Goal: Task Accomplishment & Management: Complete application form

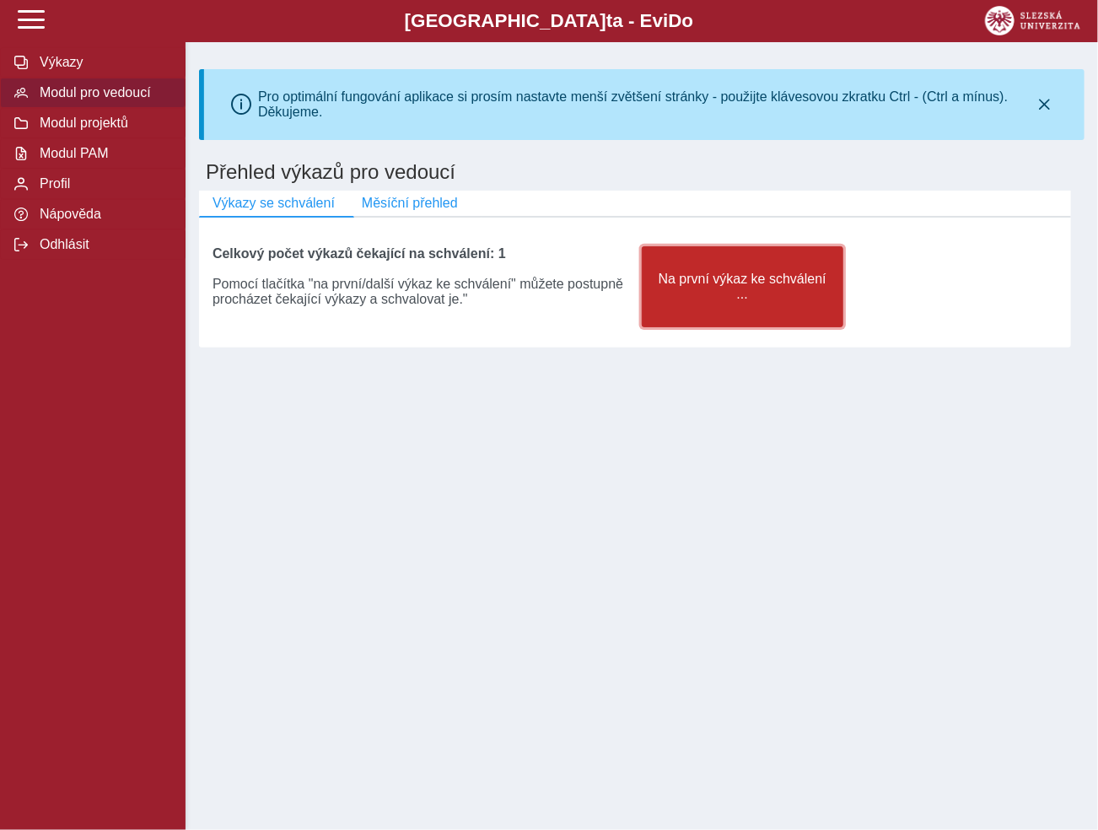
click at [712, 301] on span "Na první výkaz ke schválení ..." at bounding box center [742, 286] width 173 height 30
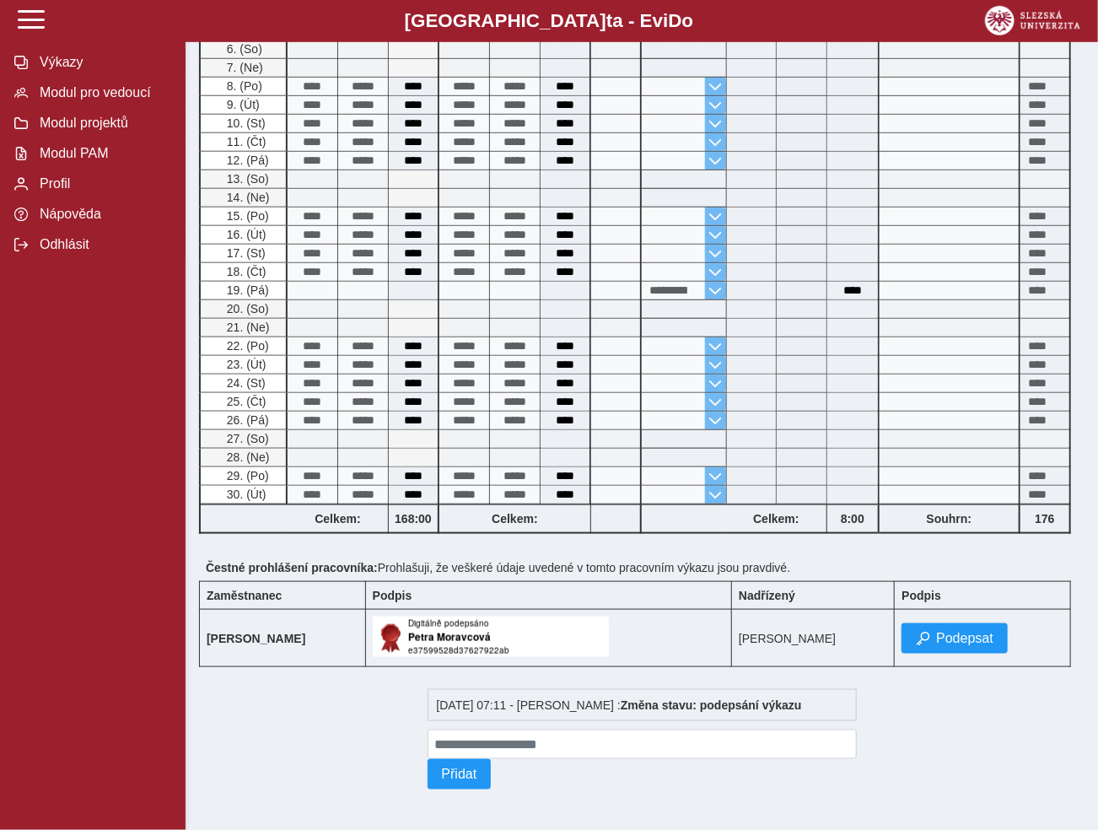
scroll to position [547, 0]
click at [942, 631] on span "Podepsat" at bounding box center [964, 638] width 57 height 15
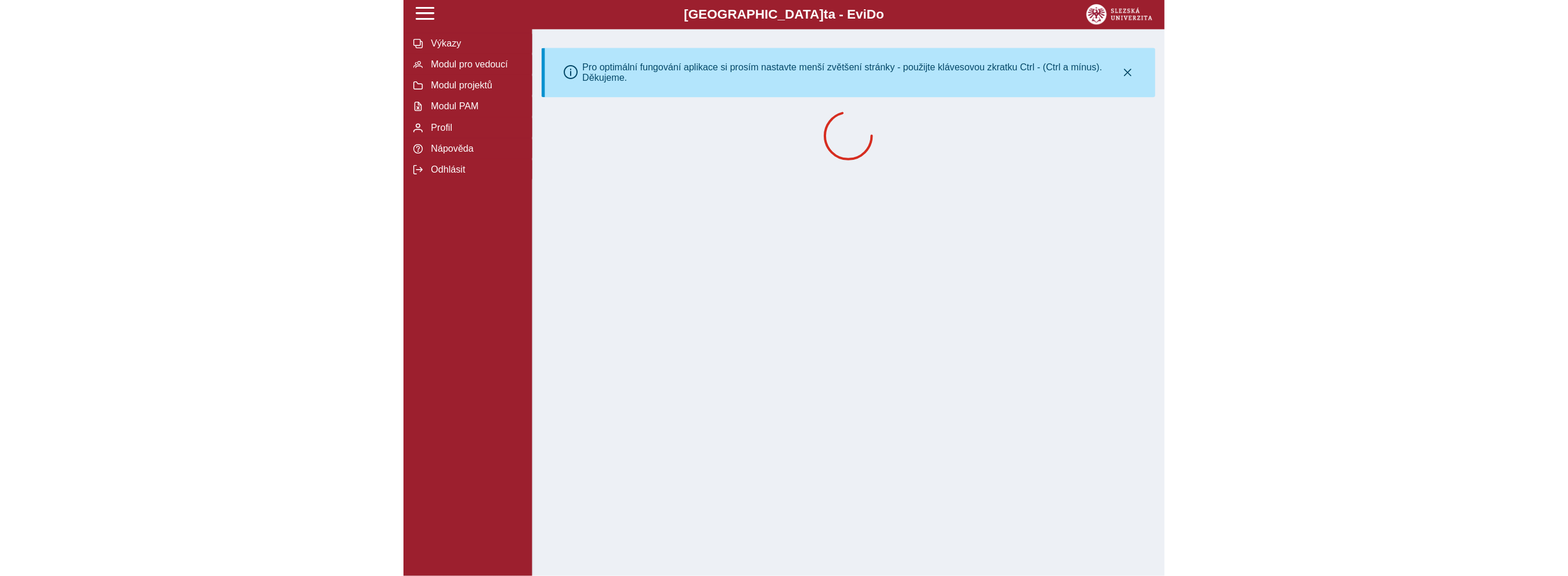
scroll to position [0, 0]
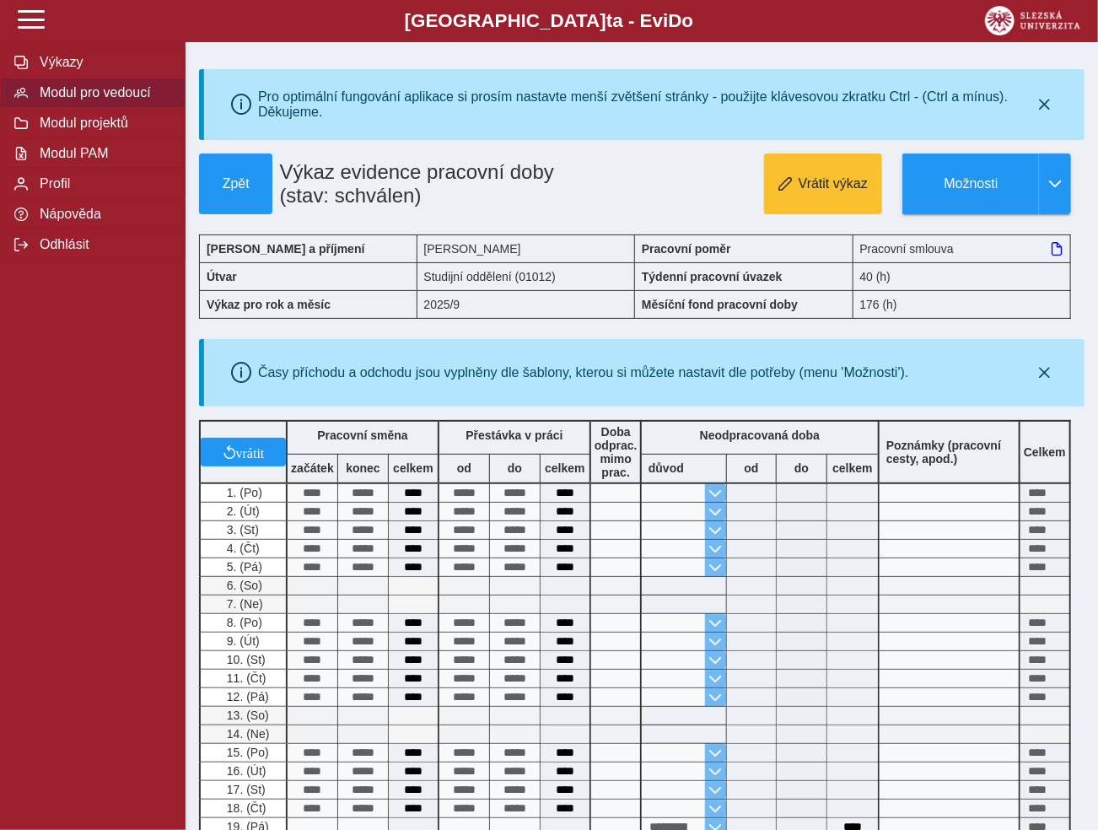
click at [59, 100] on span "Modul pro vedoucí" at bounding box center [103, 92] width 137 height 15
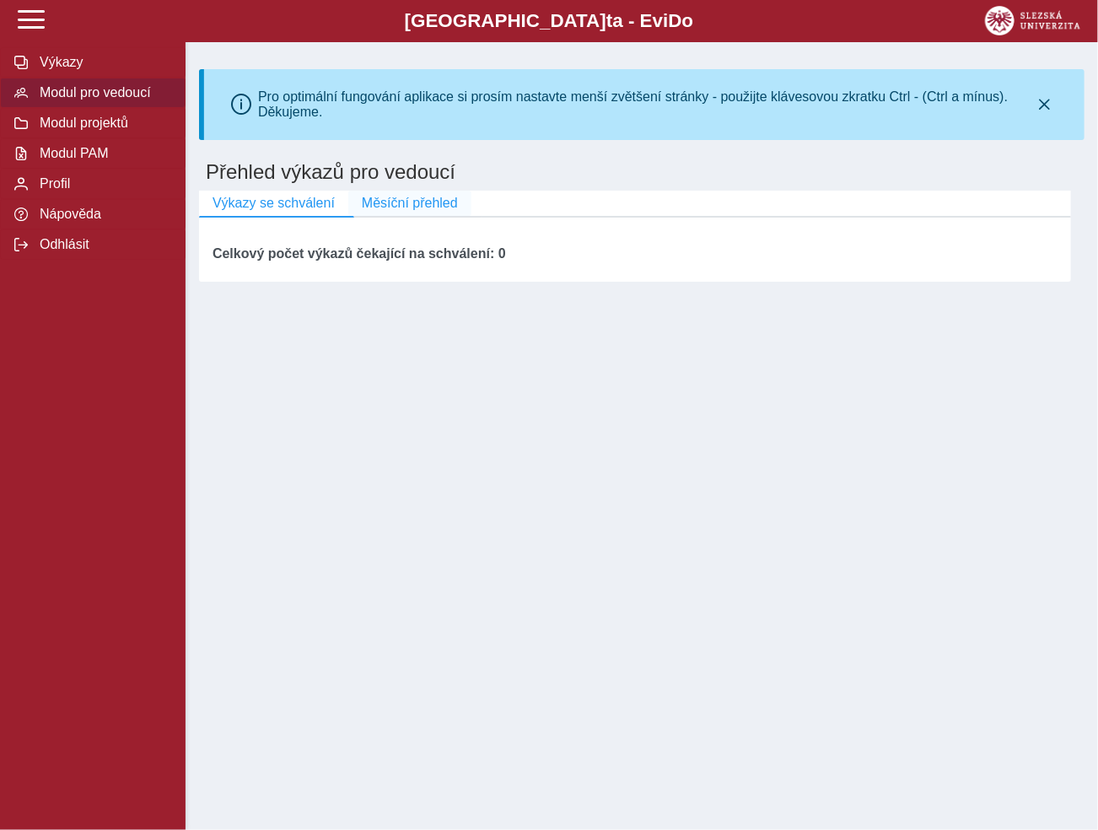
click at [417, 210] on span "Měsíční přehled" at bounding box center [410, 203] width 96 height 15
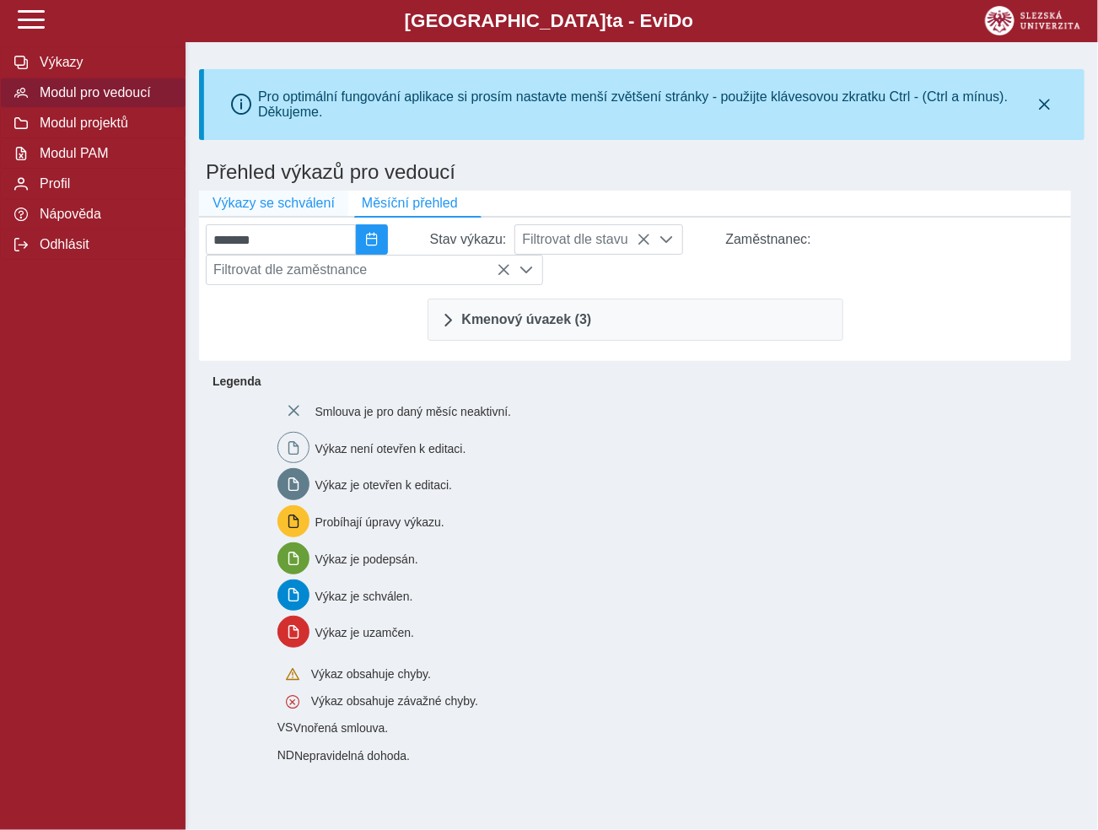
click at [285, 211] on span "Výkazy se schválení" at bounding box center [273, 203] width 122 height 15
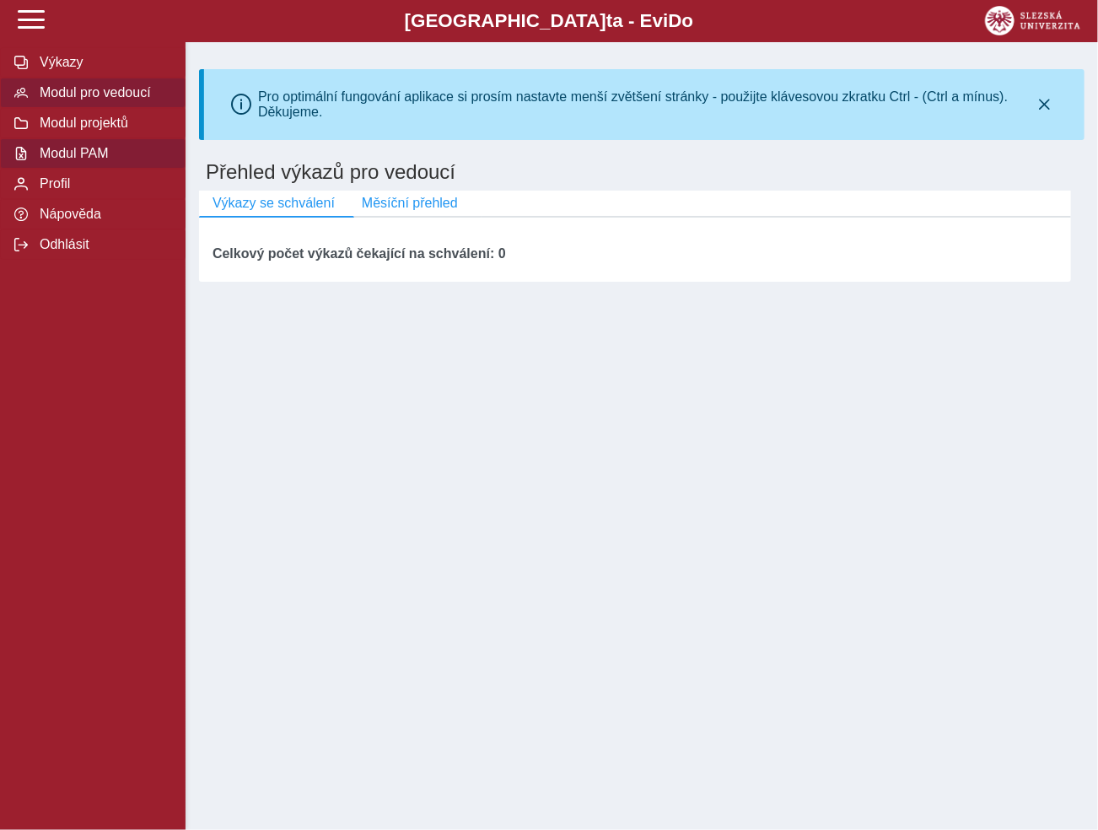
click at [92, 161] on span "Modul PAM" at bounding box center [103, 153] width 137 height 15
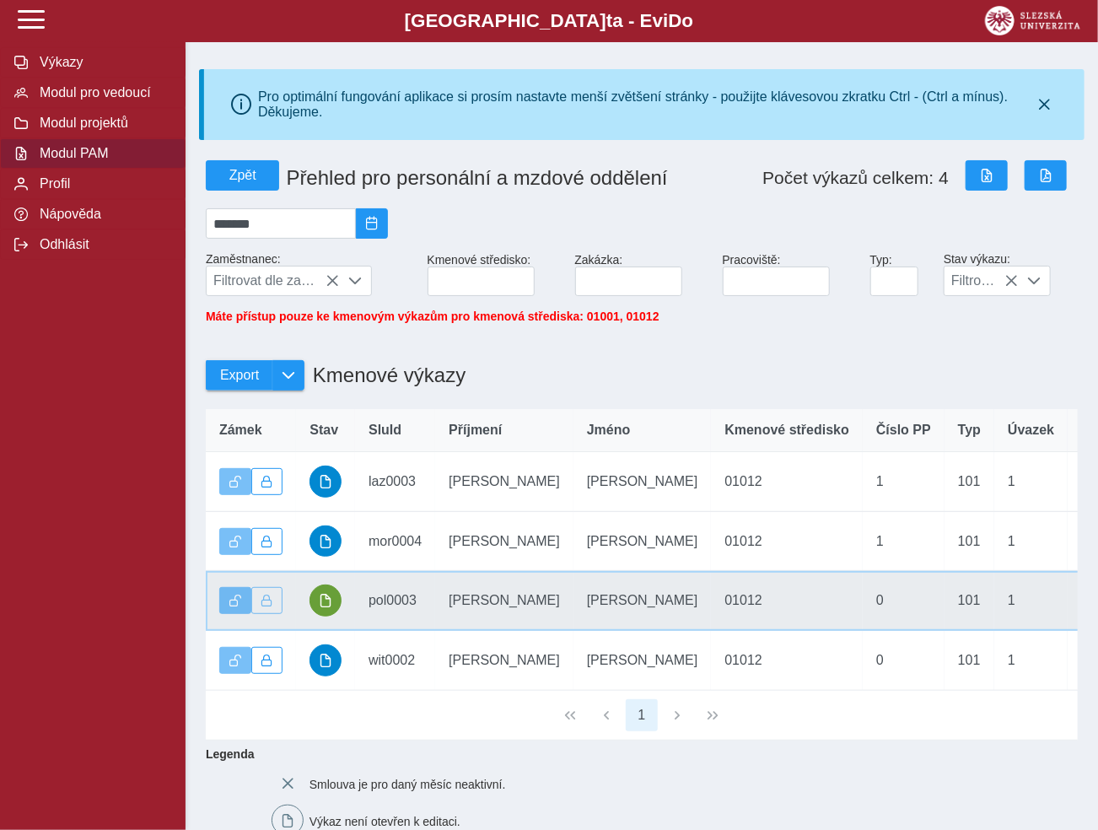
click at [400, 615] on td "SluId pol0003" at bounding box center [395, 601] width 80 height 60
click at [477, 615] on td "Příjmení Policarová" at bounding box center [504, 601] width 138 height 60
click at [454, 620] on td "Příjmení Policarová" at bounding box center [504, 601] width 138 height 60
click at [454, 619] on td "Příjmení Policarová" at bounding box center [504, 601] width 138 height 60
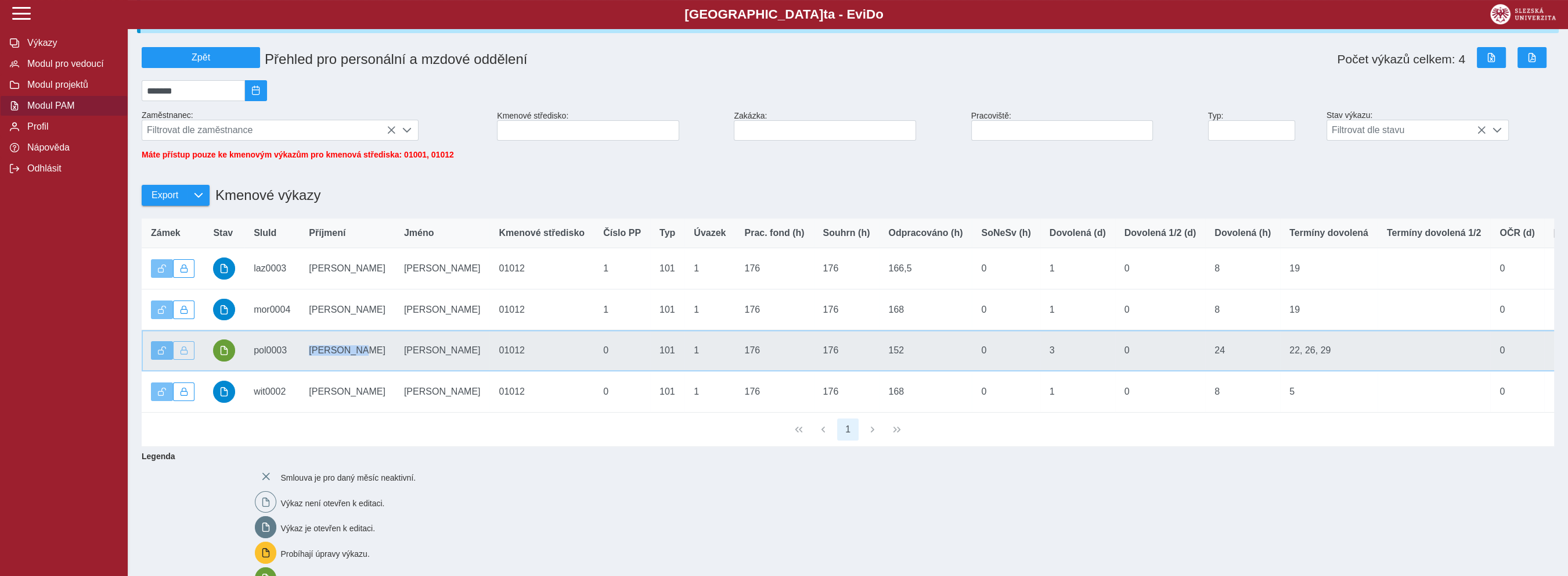
scroll to position [51, 0]
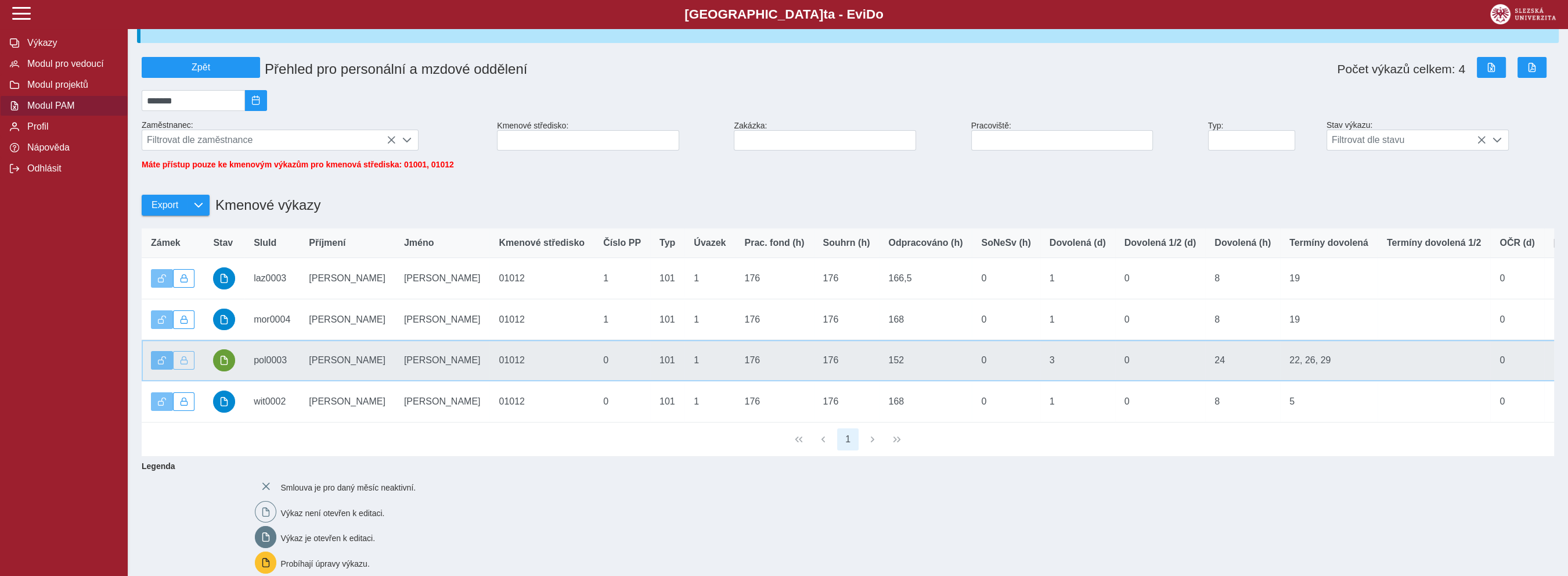
drag, startPoint x: 240, startPoint y: 366, endPoint x: 251, endPoint y: 366, distance: 11.0
click at [240, 366] on td "Stav" at bounding box center [224, 360] width 41 height 41
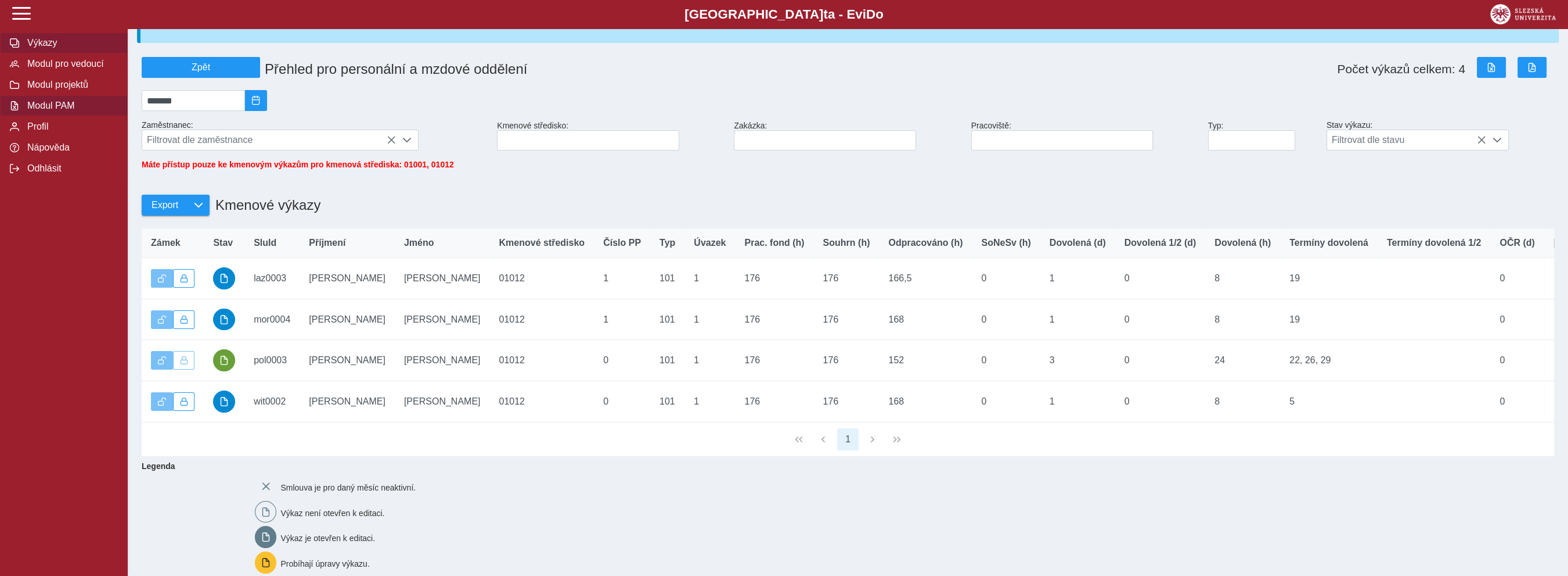
click at [49, 48] on span "Výkazy" at bounding box center [71, 43] width 94 height 10
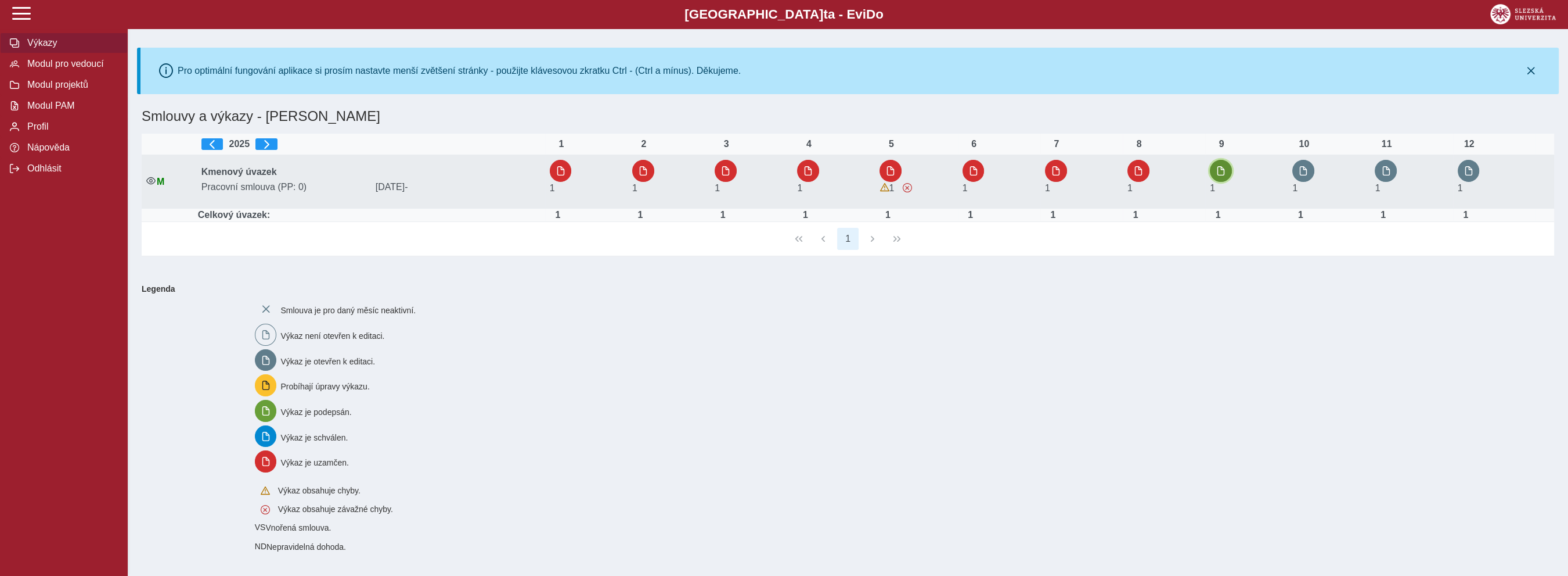
click at [755, 180] on button "button" at bounding box center [1221, 171] width 22 height 22
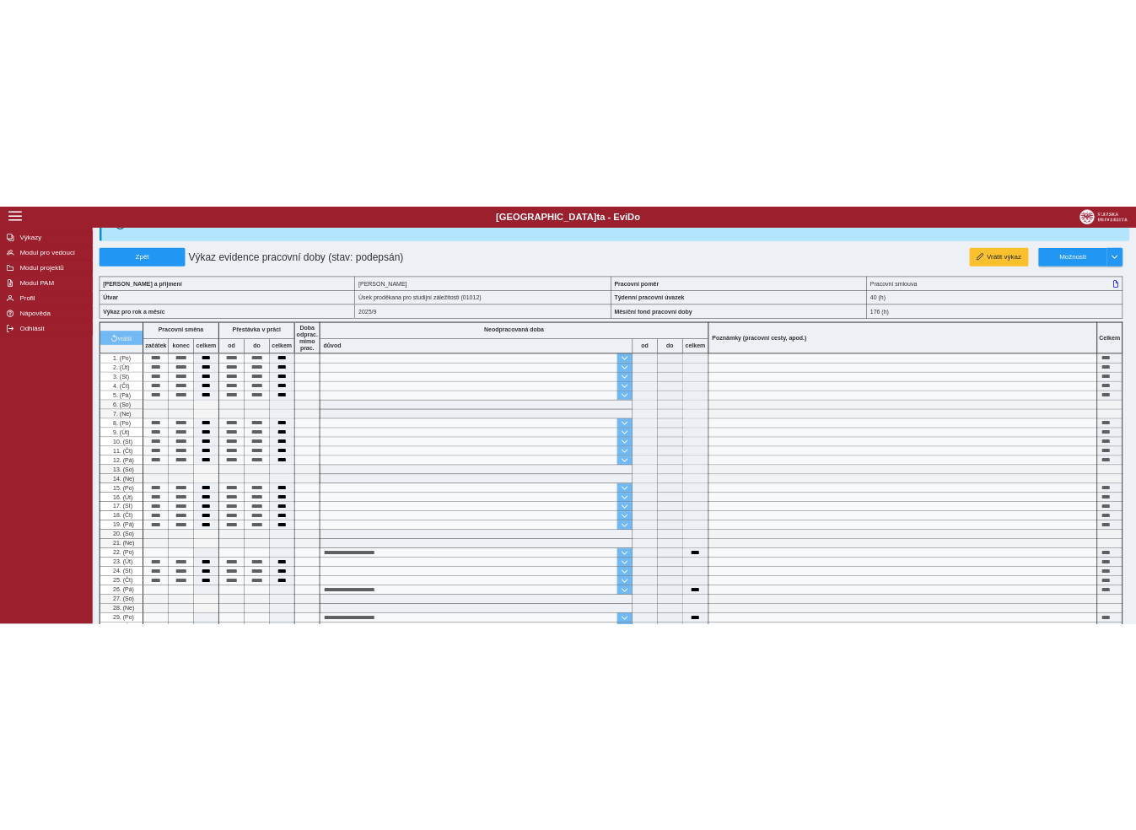
scroll to position [58, 0]
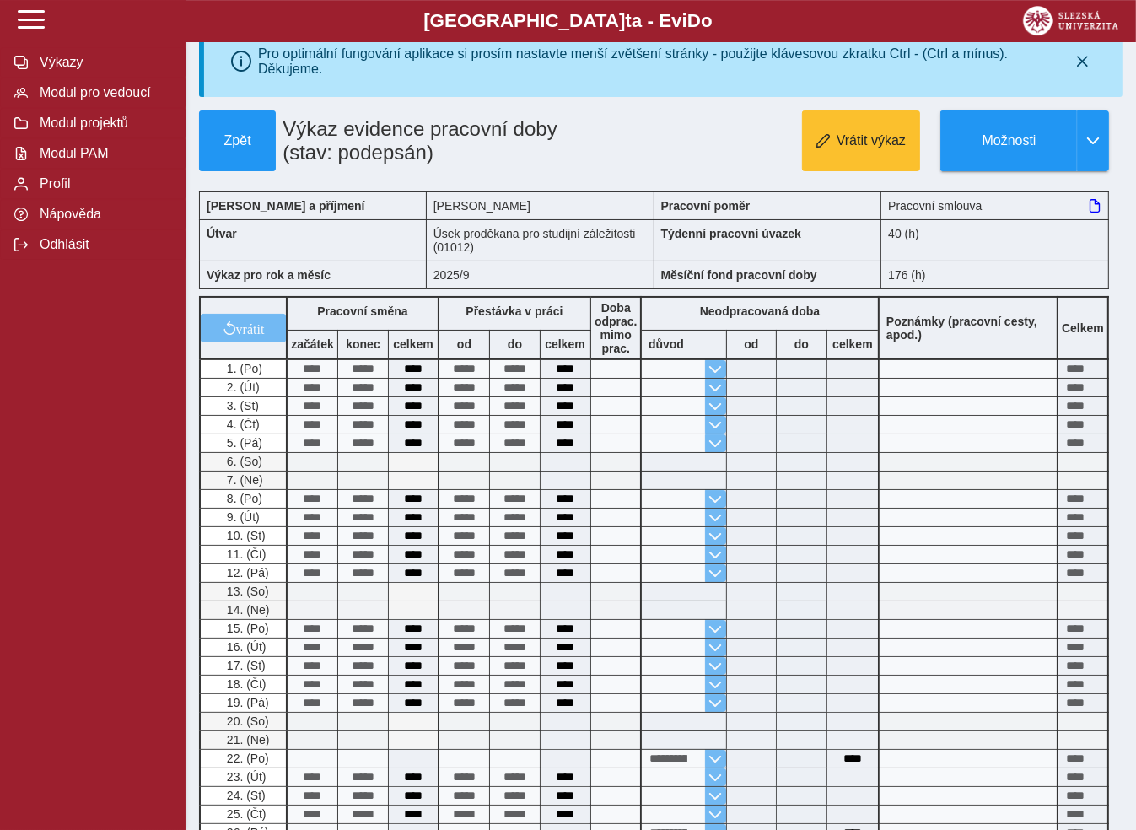
scroll to position [13, 0]
